Goal: Task Accomplishment & Management: Use online tool/utility

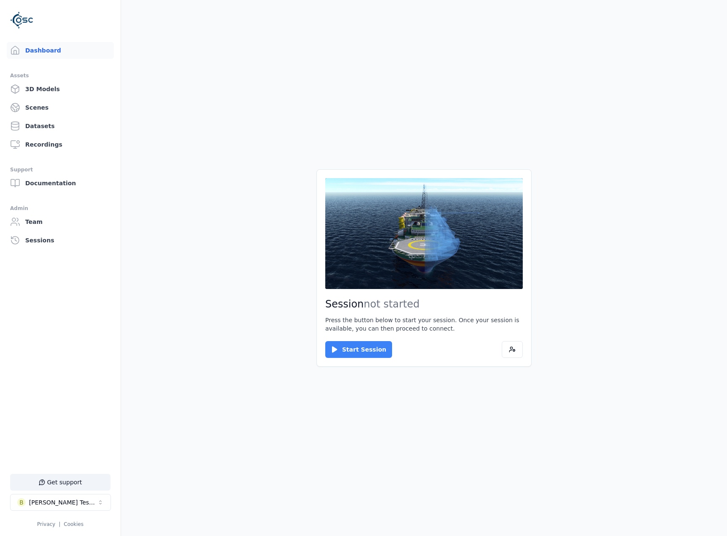
click at [344, 342] on button "Start Session" at bounding box center [358, 349] width 67 height 17
click at [336, 349] on button "Connect" at bounding box center [344, 349] width 39 height 17
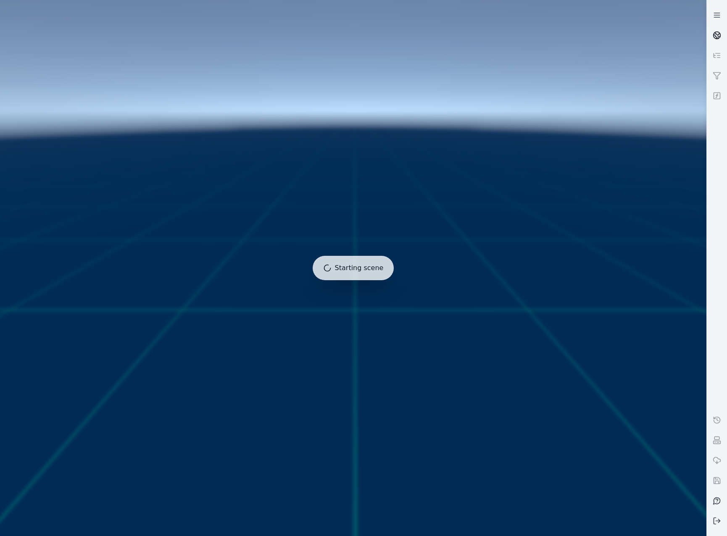
click at [715, 34] on icon at bounding box center [717, 35] width 8 height 8
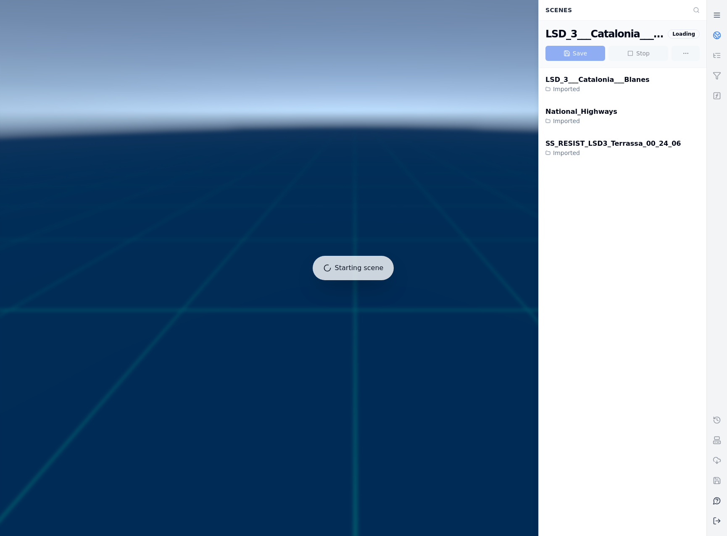
click at [721, 36] on link at bounding box center [717, 35] width 20 height 20
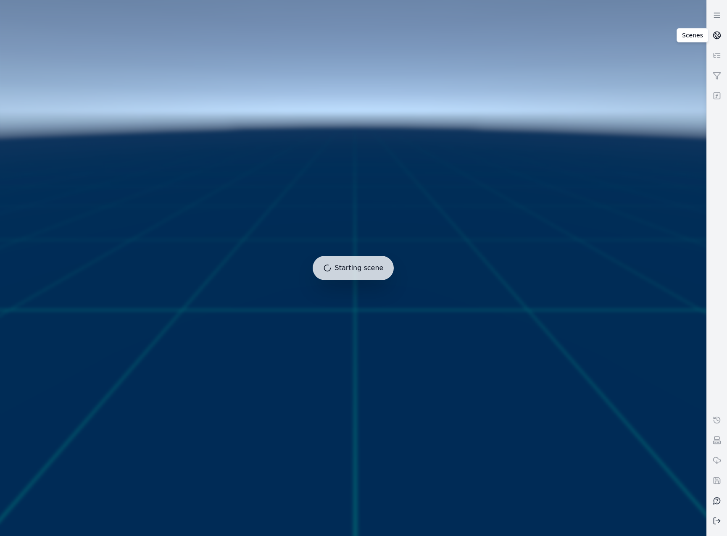
click at [726, 35] on link at bounding box center [717, 35] width 20 height 20
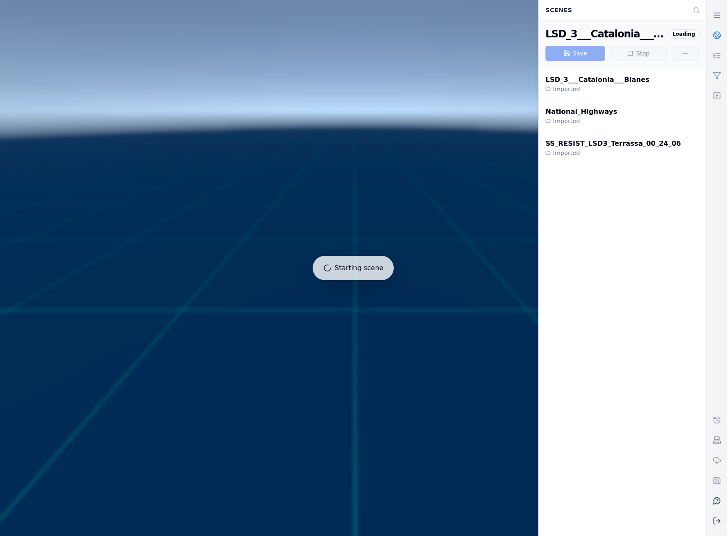
click at [719, 33] on circle at bounding box center [716, 35] width 7 height 7
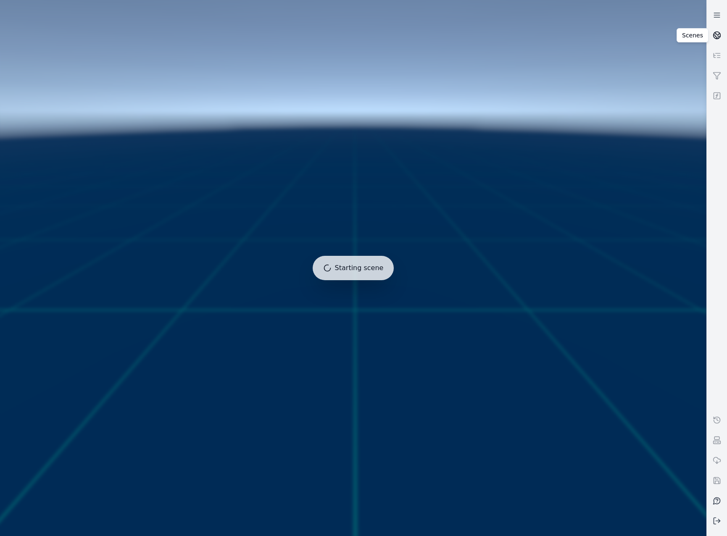
click at [715, 31] on link at bounding box center [717, 35] width 20 height 20
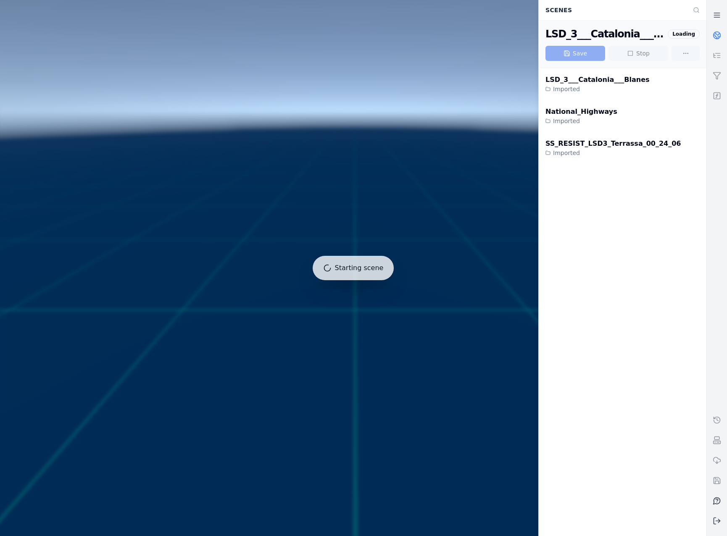
click at [717, 33] on icon at bounding box center [717, 35] width 8 height 8
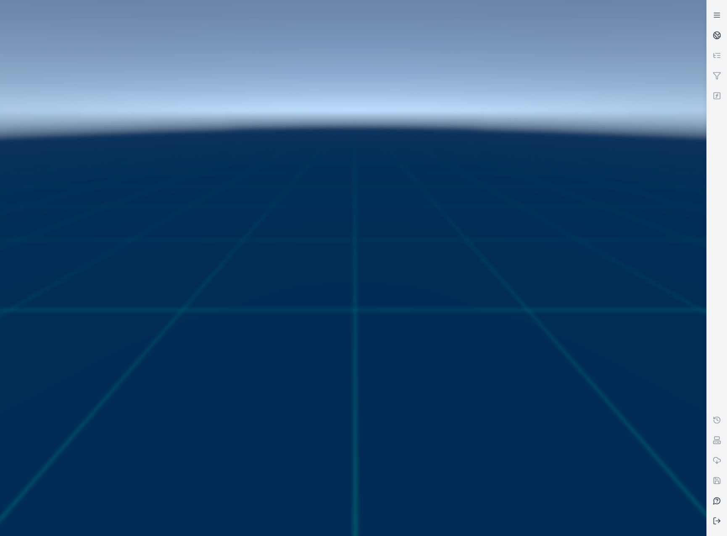
click at [721, 39] on link at bounding box center [717, 35] width 20 height 20
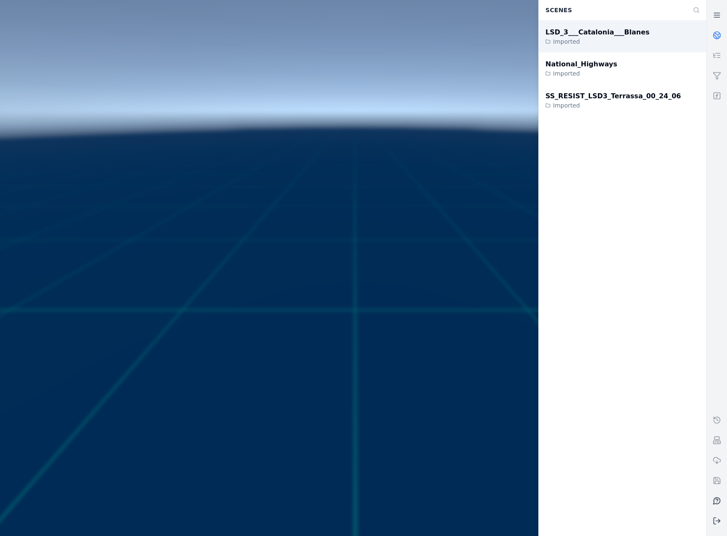
click at [649, 32] on div "LSD_3___Catalonia___Blanes Imported" at bounding box center [623, 37] width 168 height 32
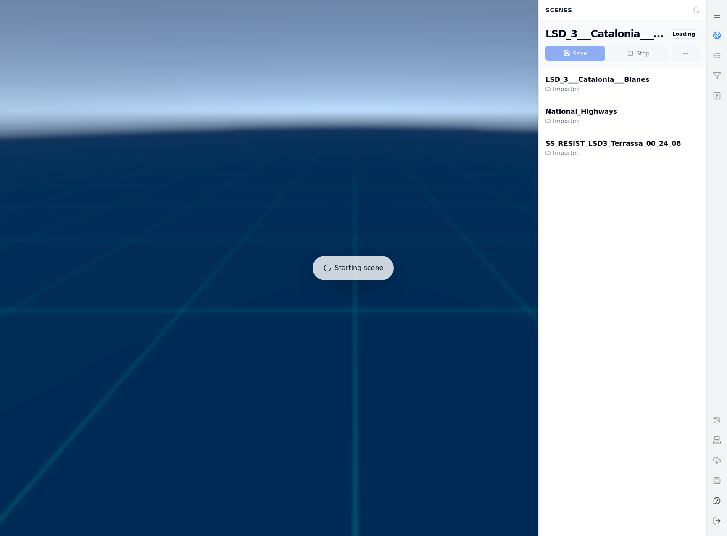
click at [552, 276] on div "LSD_3___Catalonia___Blanes Imported National_Highways Imported SS_RESIST_LSD3_T…" at bounding box center [623, 302] width 168 height 468
click at [716, 36] on icon at bounding box center [717, 35] width 8 height 8
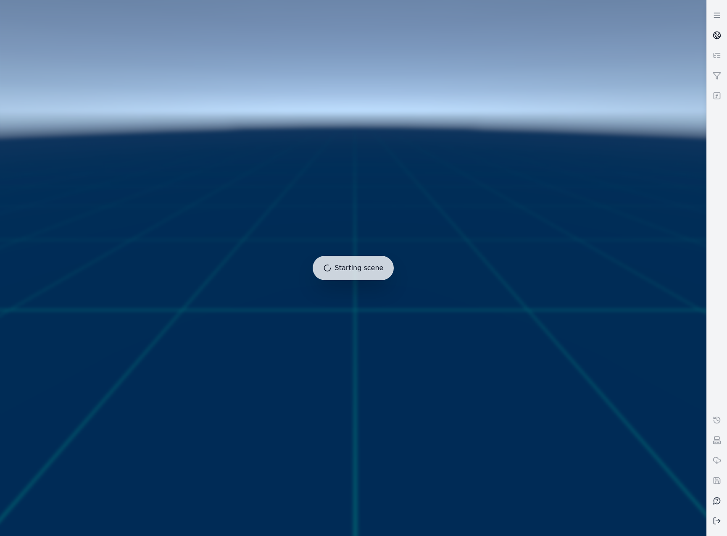
click at [718, 36] on icon at bounding box center [717, 35] width 8 height 8
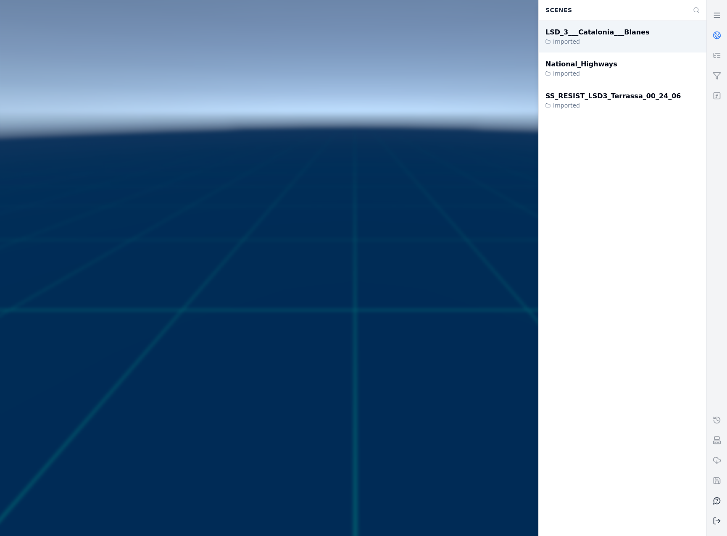
click at [597, 47] on div "LSD_3___Catalonia___Blanes Imported" at bounding box center [623, 37] width 168 height 32
